Goal: Information Seeking & Learning: Compare options

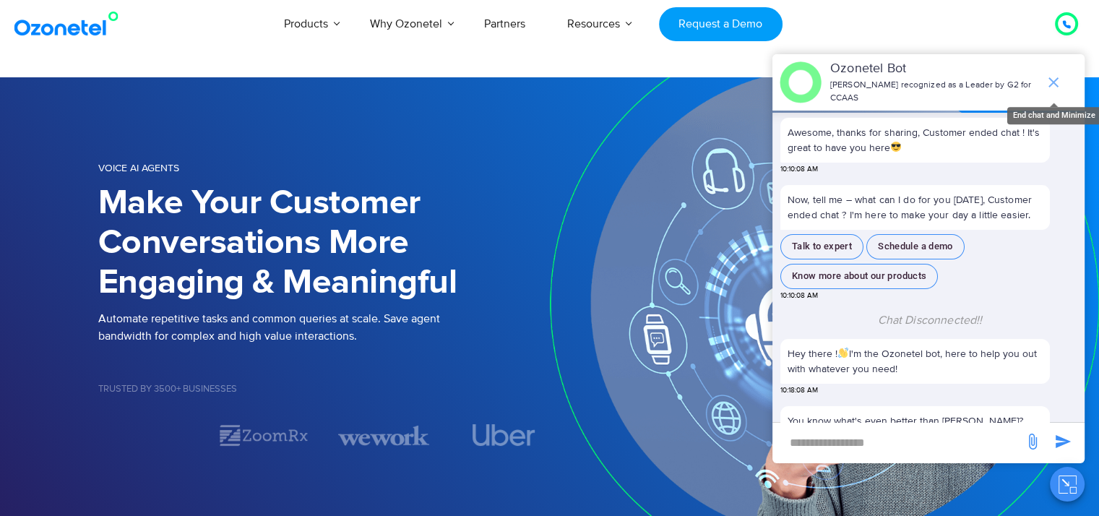
drag, startPoint x: 0, startPoint y: 0, endPoint x: 1052, endPoint y: 77, distance: 1054.4
click at [1052, 77] on icon "end chat or minimize" at bounding box center [1052, 82] width 17 height 17
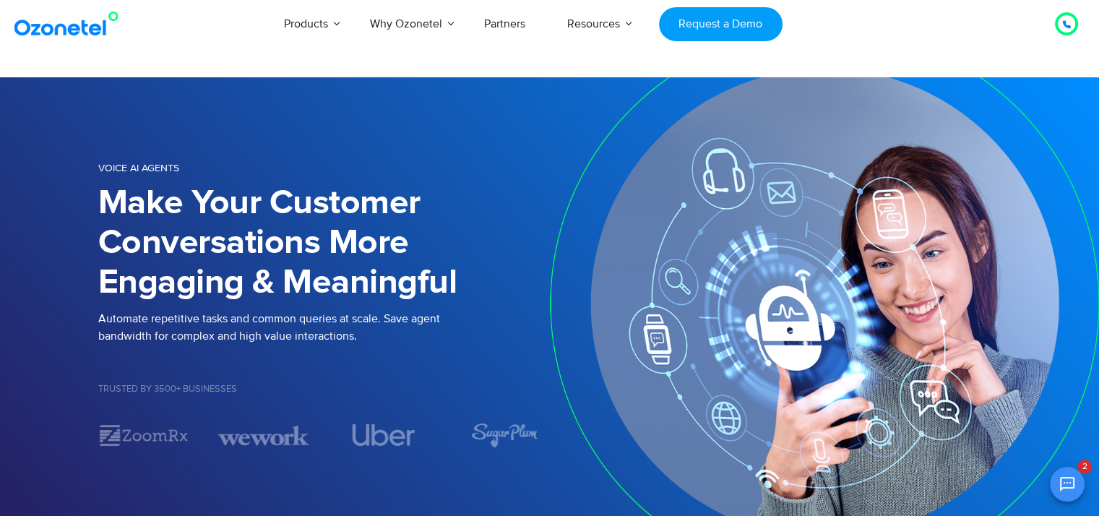
click at [30, 40] on link at bounding box center [69, 23] width 117 height 33
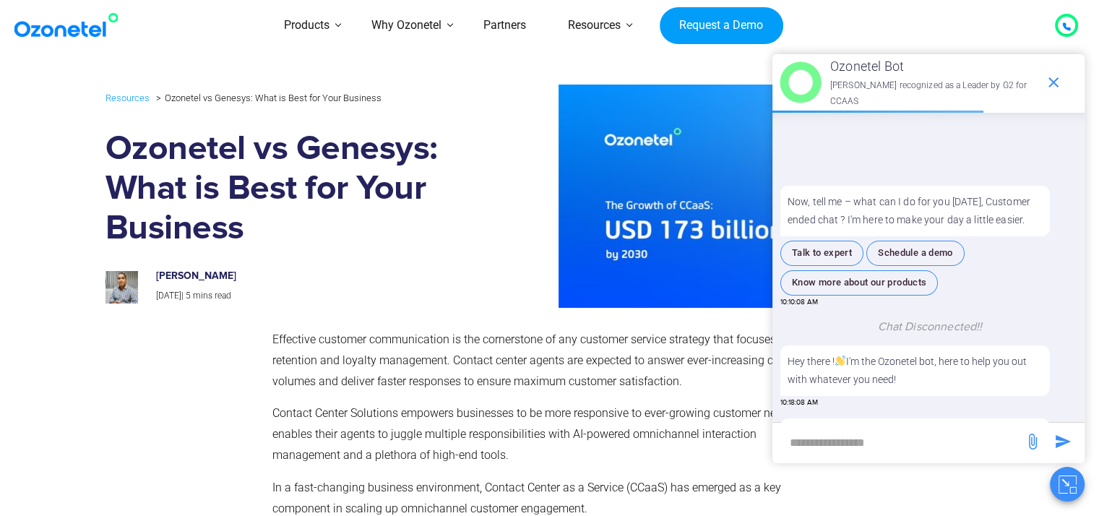
scroll to position [156, 0]
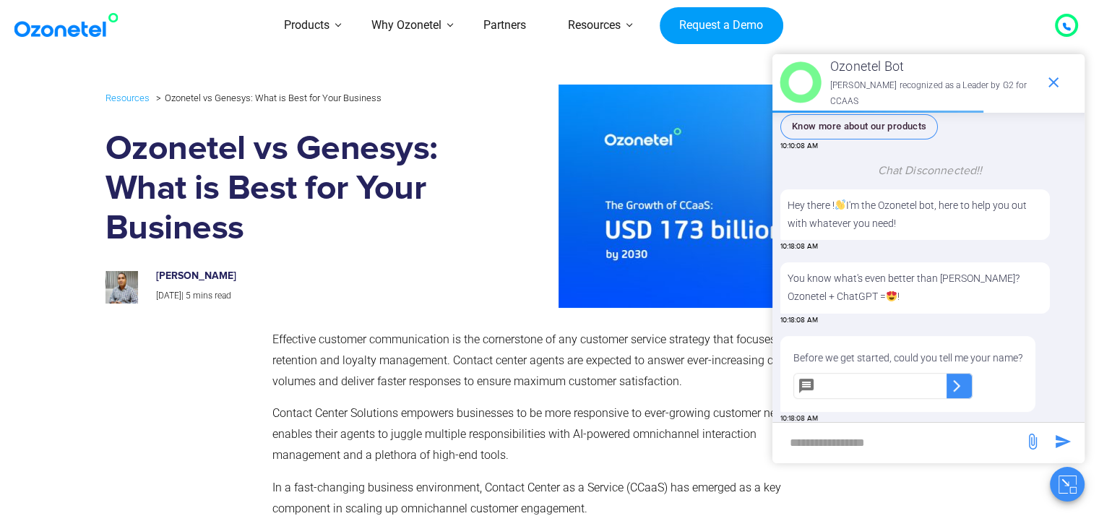
drag, startPoint x: 0, startPoint y: 0, endPoint x: 415, endPoint y: 305, distance: 514.5
click at [415, 305] on div "Resources Ozonetel vs Genesys: What is Best for Your Business Ozonetel vs Genes…" at bounding box center [549, 196] width 888 height 223
click at [1061, 73] on span "end chat or minimize" at bounding box center [1053, 82] width 29 height 29
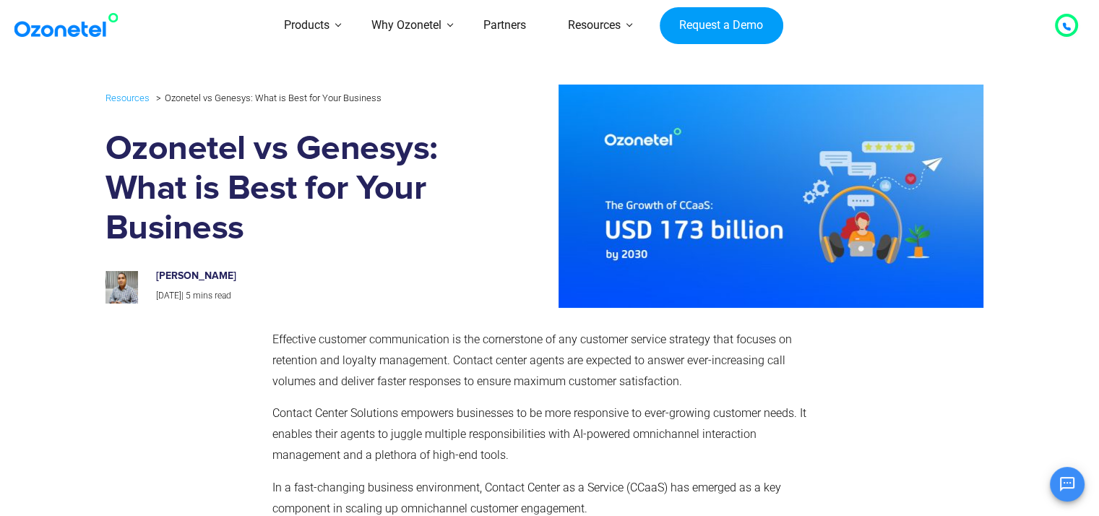
scroll to position [183, 0]
click at [474, 264] on div "[PERSON_NAME] [DATE] | 5 mins read" at bounding box center [291, 280] width 392 height 48
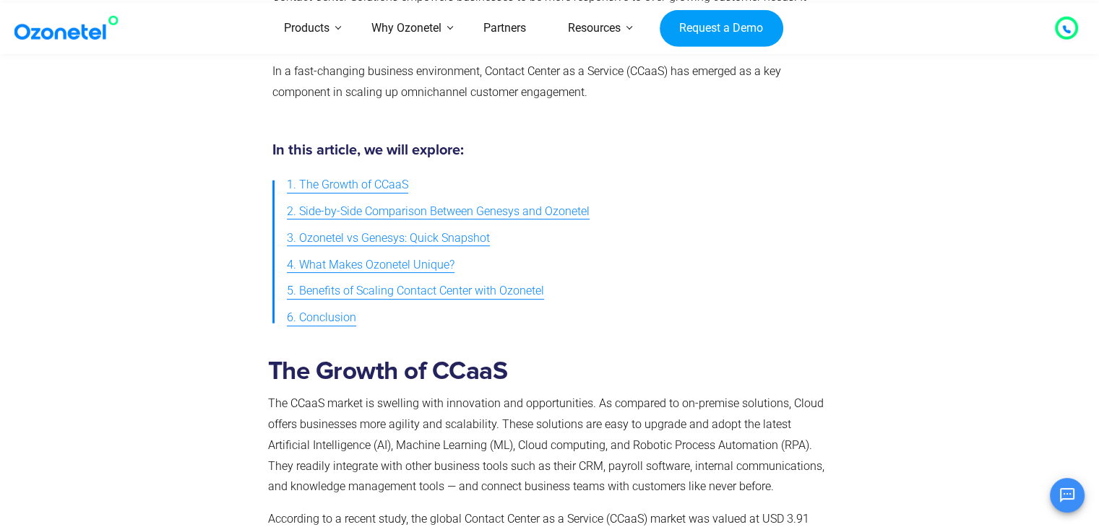
scroll to position [433, 0]
